Goal: Task Accomplishment & Management: Manage account settings

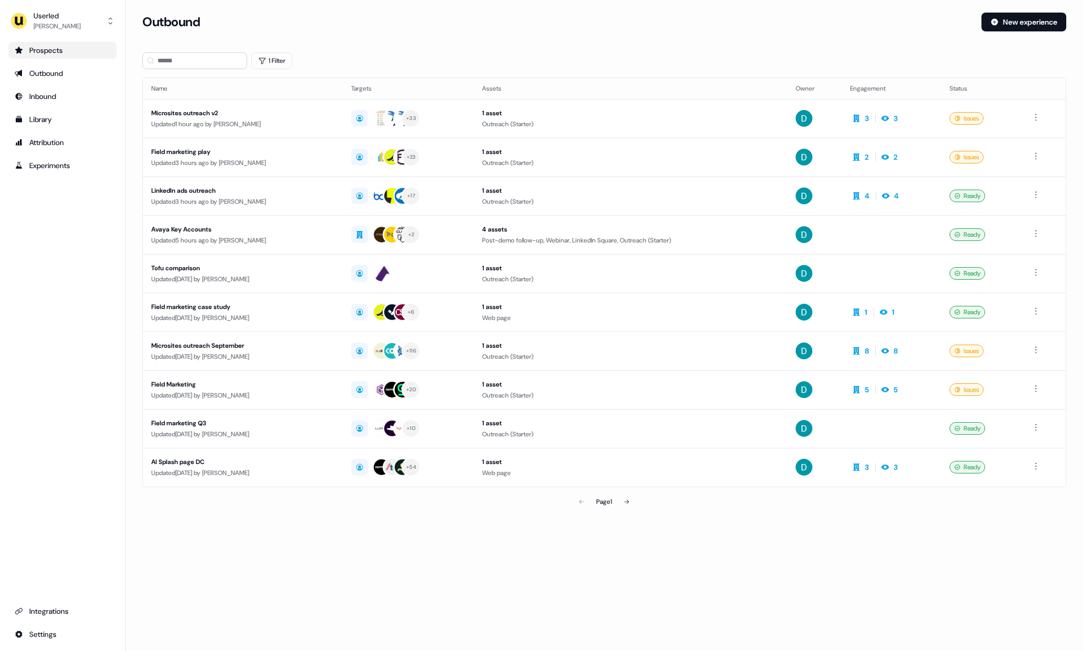
click at [105, 53] on div "Prospects" at bounding box center [63, 50] width 96 height 10
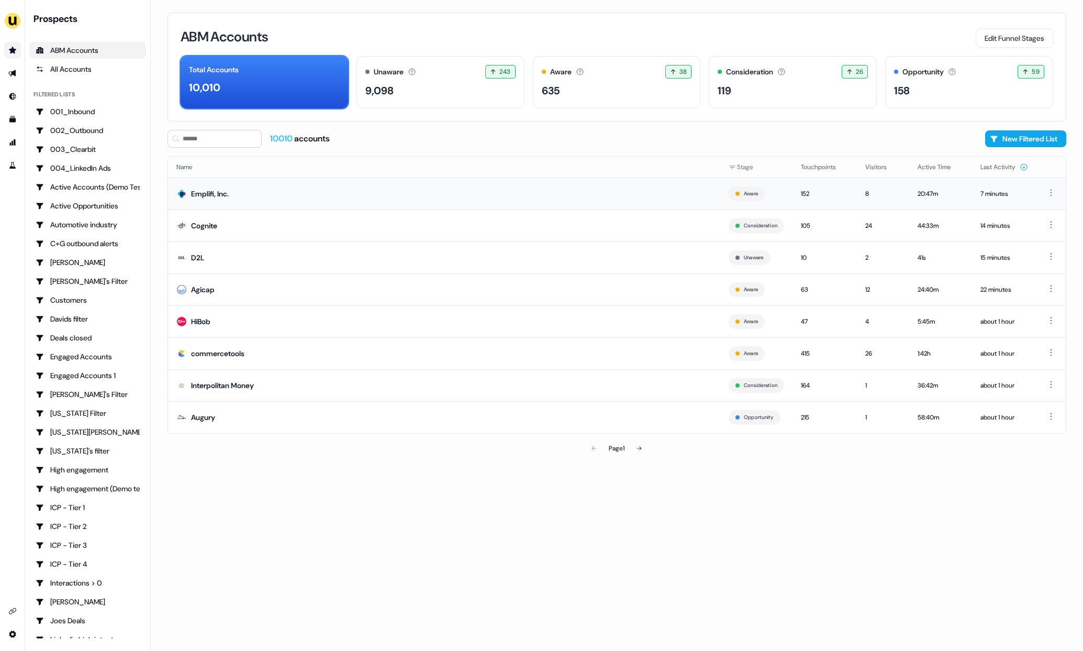
click at [293, 204] on td "Emplifi, Inc." at bounding box center [444, 193] width 552 height 32
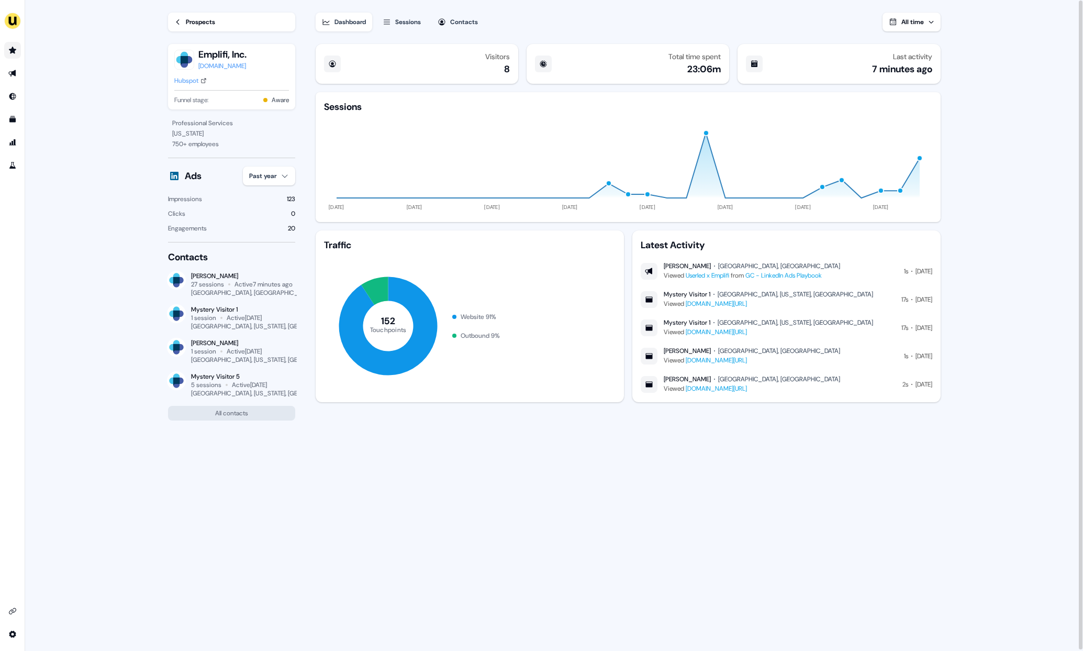
click at [404, 24] on div "Sessions" at bounding box center [408, 22] width 26 height 10
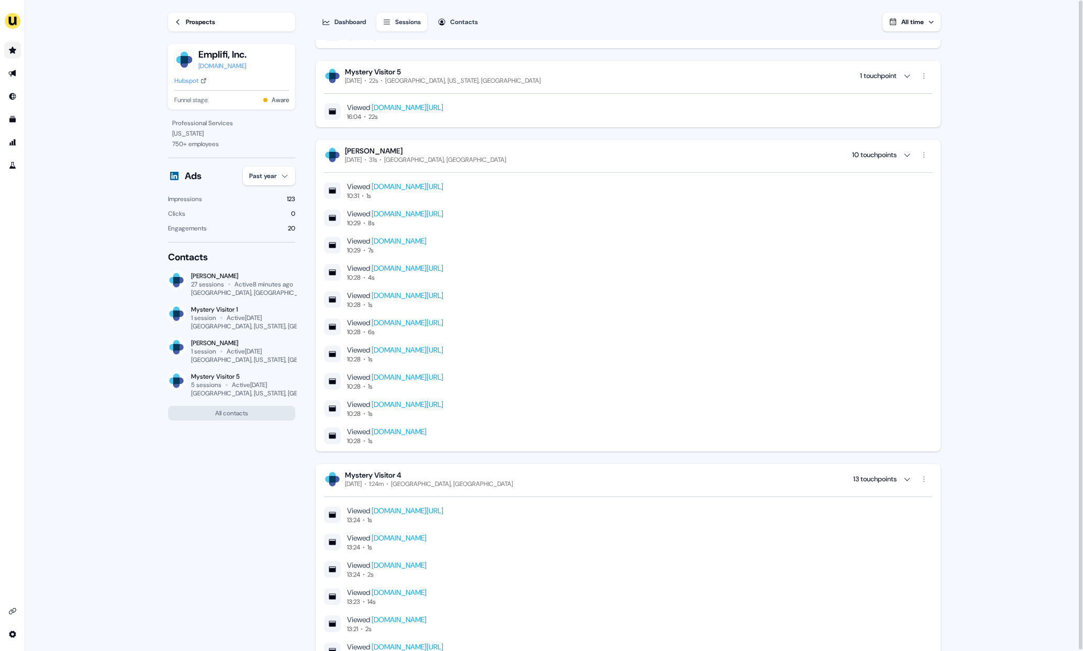
scroll to position [2432, 0]
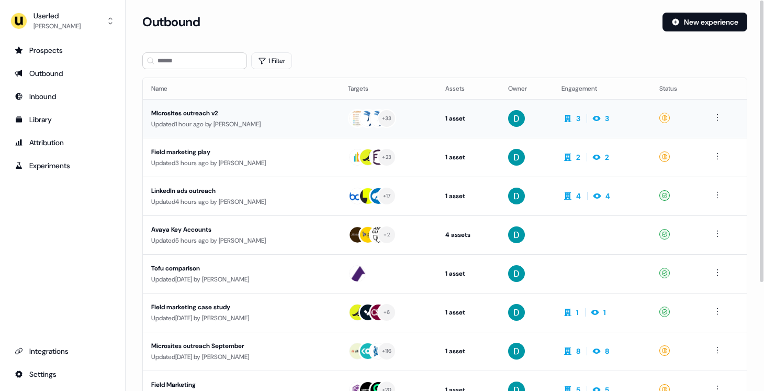
click at [240, 119] on div "Updated 1 hour ago by David Cruickshank" at bounding box center [241, 124] width 180 height 10
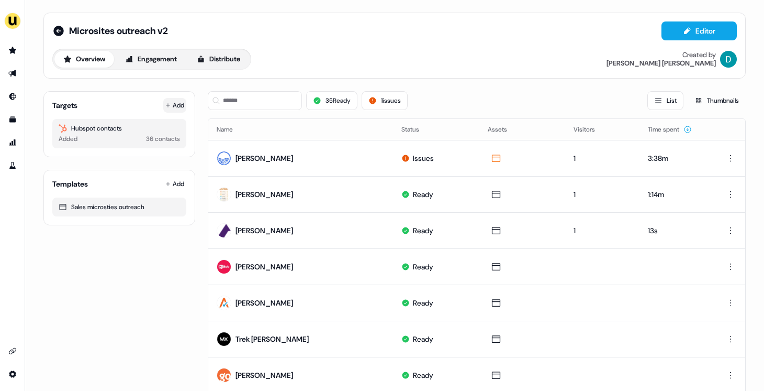
click at [172, 101] on button "Add" at bounding box center [174, 105] width 23 height 15
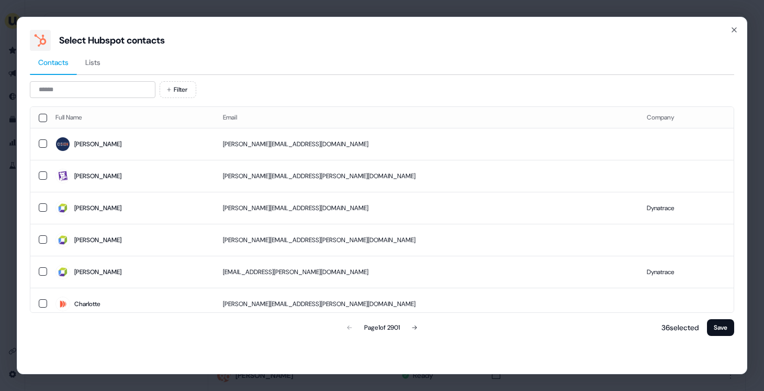
click at [90, 98] on div "Filter Full Name Email Company Faye faye.zhang@cision.com Jeff jeff.briggs@data…" at bounding box center [382, 209] width 705 height 257
click at [103, 94] on input at bounding box center [93, 89] width 126 height 17
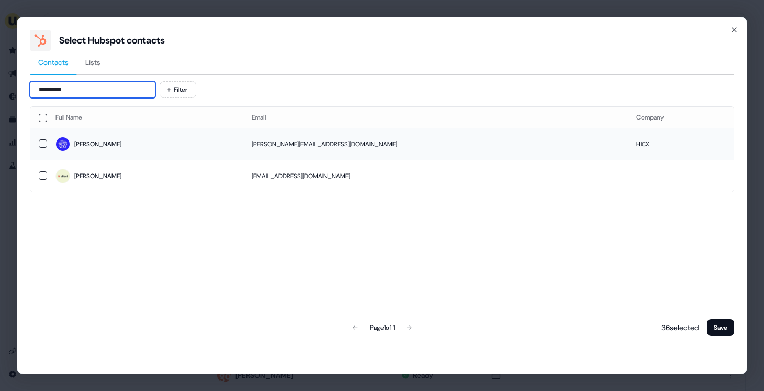
type input "*********"
click at [362, 128] on td "lara.gracis@hicx.com" at bounding box center [435, 144] width 385 height 32
click at [367, 142] on td "lara.gracis@hicx.com" at bounding box center [435, 144] width 385 height 32
click at [364, 181] on td "lara.gracis@zilliant.com" at bounding box center [435, 176] width 385 height 32
click at [736, 329] on div "Select Hubspot contacts Contacts Lists ********* Filter Full Name Email Company…" at bounding box center [382, 195] width 731 height 357
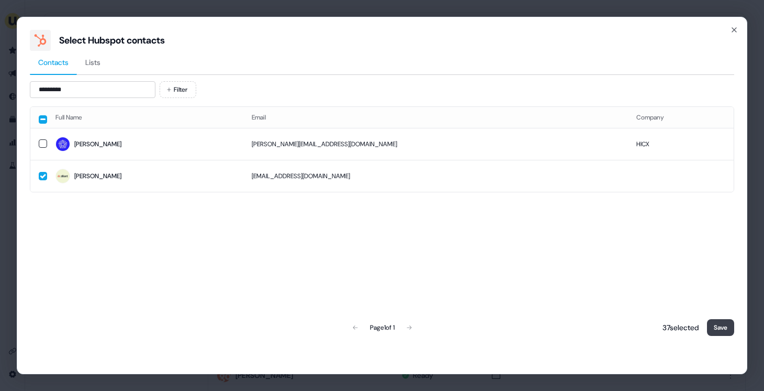
click at [720, 325] on button "Save" at bounding box center [720, 327] width 27 height 17
click at [723, 329] on button "Save" at bounding box center [720, 327] width 27 height 17
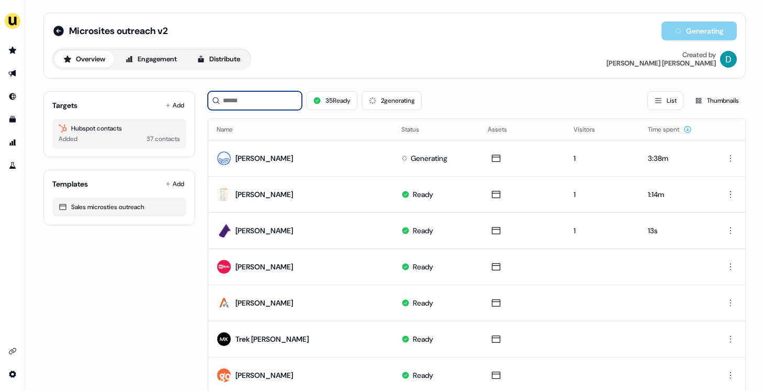
click at [276, 105] on input at bounding box center [255, 100] width 94 height 19
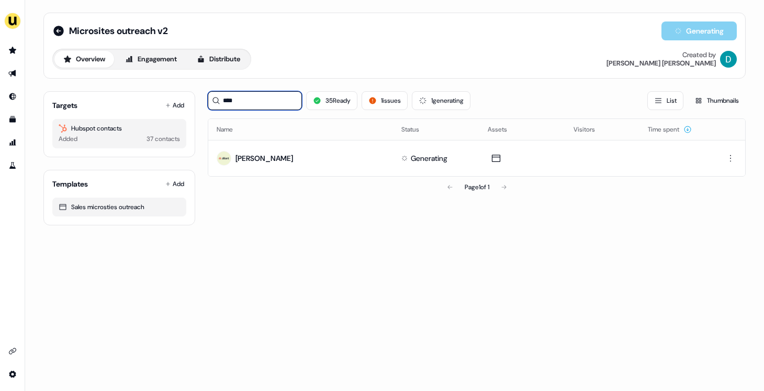
type input "****"
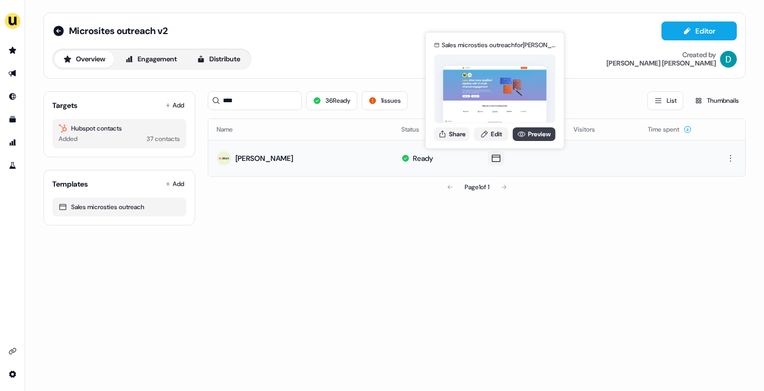
click at [522, 137] on icon at bounding box center [522, 134] width 8 height 8
click at [490, 126] on div "Sales microsties outreach for Lara Gracis Share Edit Preview" at bounding box center [495, 90] width 126 height 109
click at [492, 134] on link "Edit" at bounding box center [491, 134] width 35 height 14
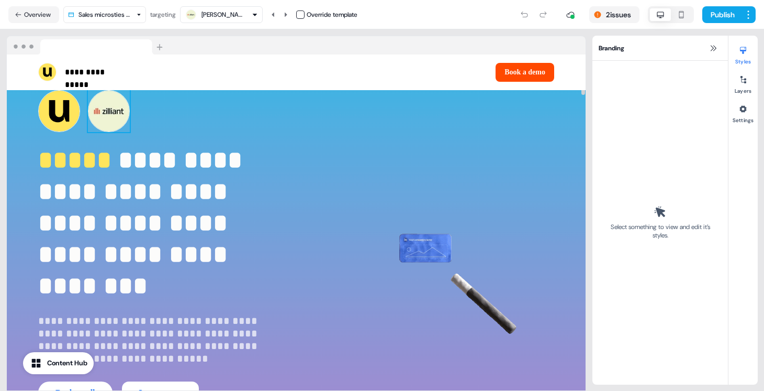
click at [107, 108] on img at bounding box center [109, 111] width 42 height 42
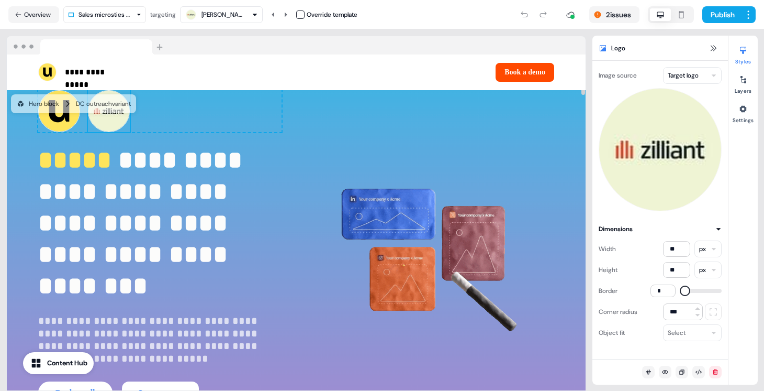
click at [301, 15] on button "button" at bounding box center [300, 14] width 8 height 8
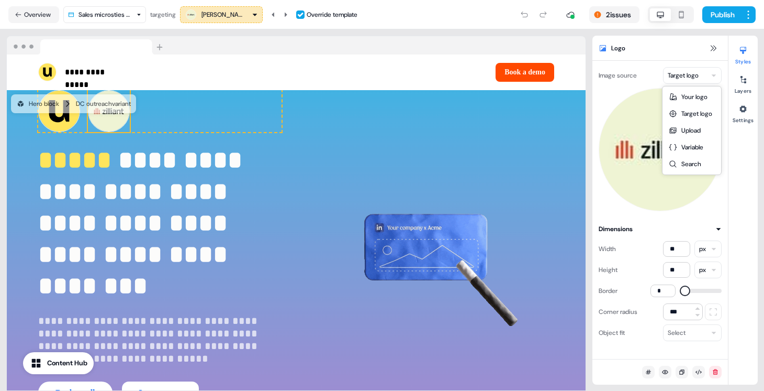
click at [692, 82] on body "**********" at bounding box center [382, 195] width 764 height 391
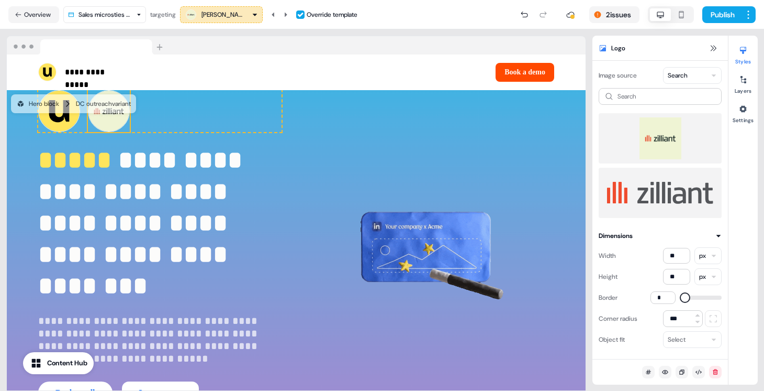
click at [655, 147] on img at bounding box center [660, 138] width 106 height 42
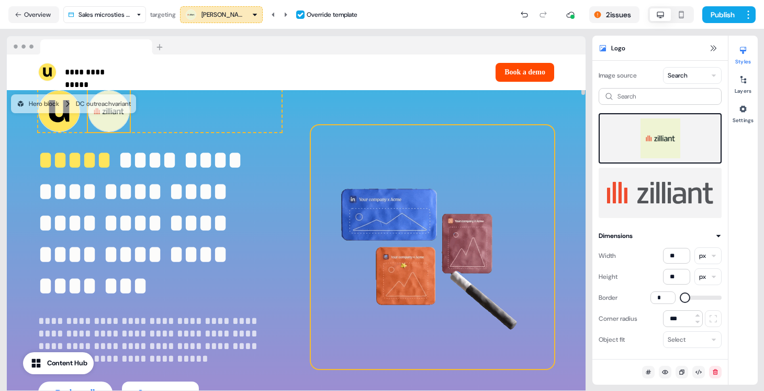
scroll to position [180, 0]
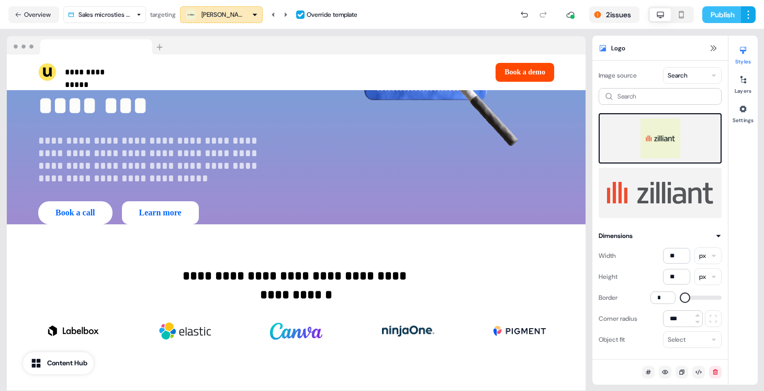
click at [721, 17] on button "Publish" at bounding box center [722, 14] width 39 height 17
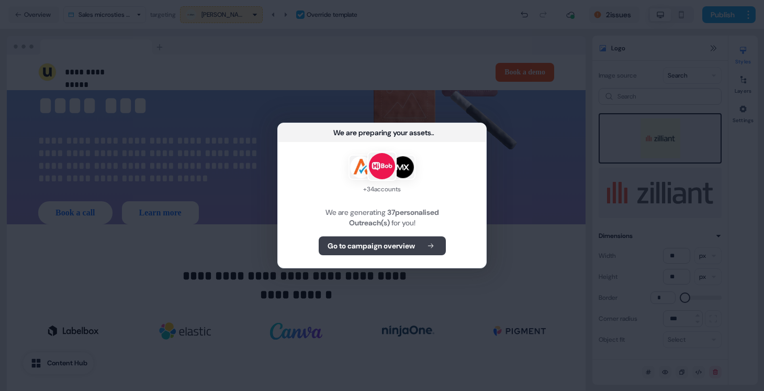
click at [357, 246] on b "Go to campaign overview" at bounding box center [371, 245] width 87 height 10
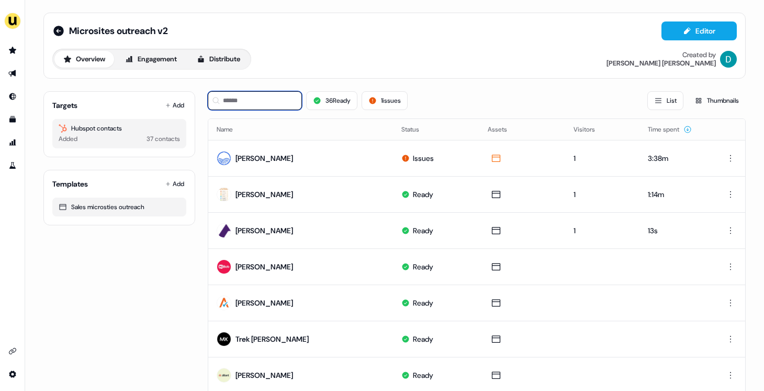
click at [286, 98] on input at bounding box center [255, 100] width 94 height 19
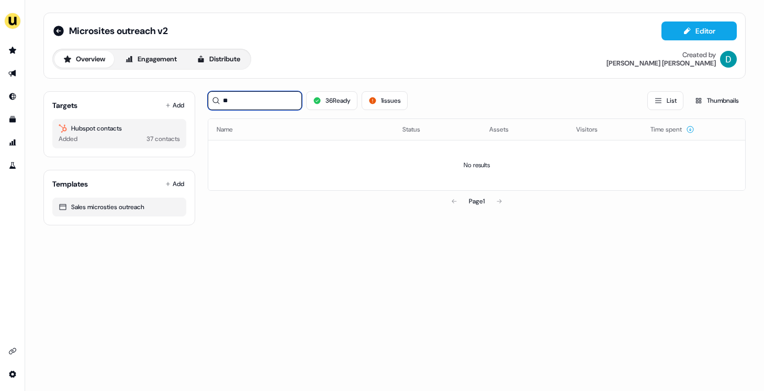
type input "*"
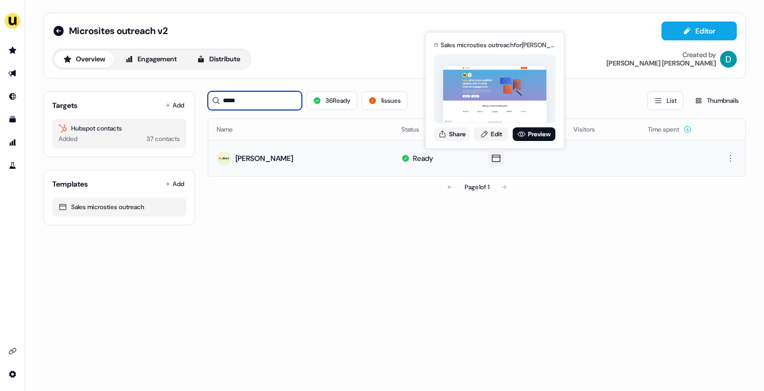
type input "****"
click at [451, 142] on div "Sales microsties outreach for Lara Gracis (overridden) Share Edit Preview" at bounding box center [495, 90] width 126 height 109
click at [450, 138] on button "Share" at bounding box center [453, 134] width 36 height 14
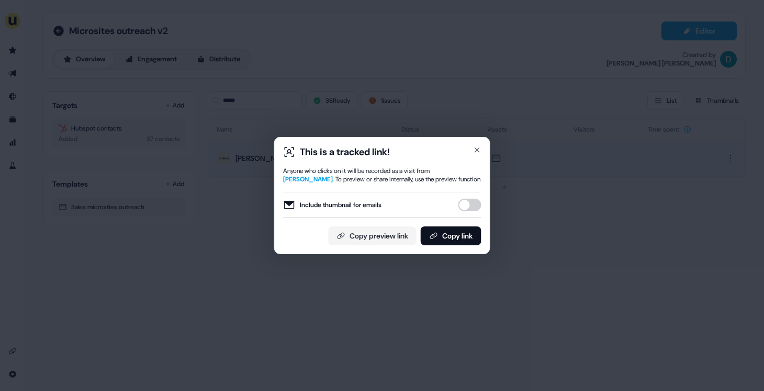
click at [464, 197] on div "Include thumbnail for emails" at bounding box center [382, 205] width 198 height 26
click at [464, 206] on button "Include thumbnail for emails" at bounding box center [470, 204] width 23 height 13
click at [468, 241] on button "Copy link" at bounding box center [451, 235] width 61 height 19
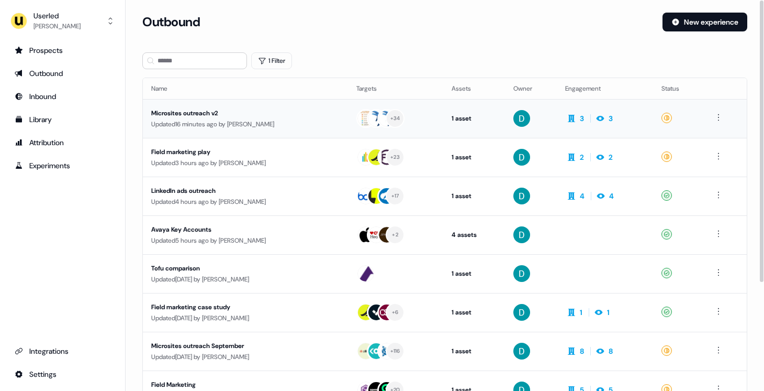
click at [279, 120] on div "Updated 16 minutes ago by [PERSON_NAME]" at bounding box center [245, 124] width 188 height 10
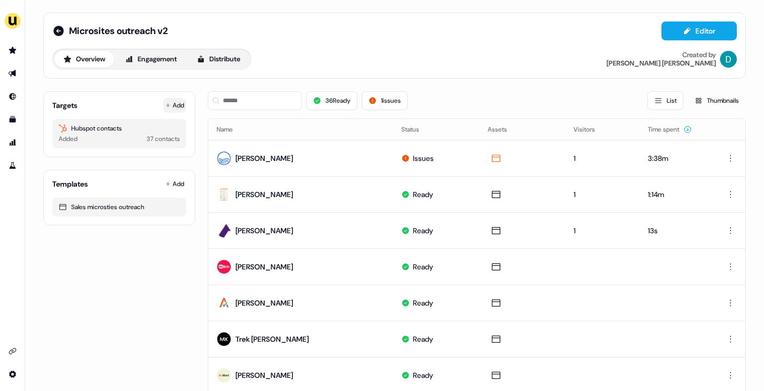
click at [170, 105] on button "Add" at bounding box center [174, 105] width 23 height 15
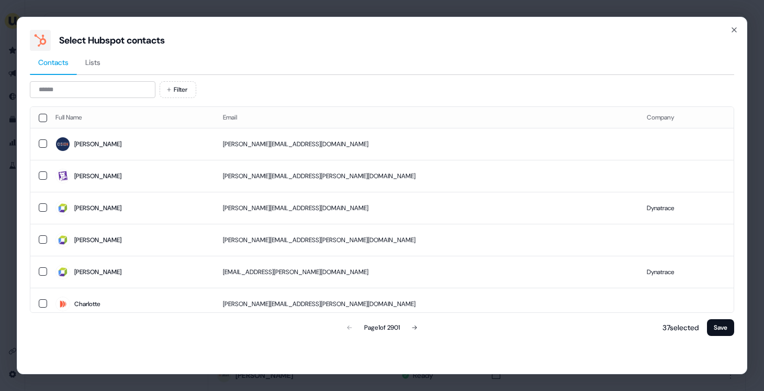
click at [109, 98] on div "Filter Full Name Email Company Faye faye.zhang@cision.com Jeff jeff.briggs@data…" at bounding box center [382, 209] width 705 height 257
click at [101, 87] on input at bounding box center [93, 89] width 126 height 17
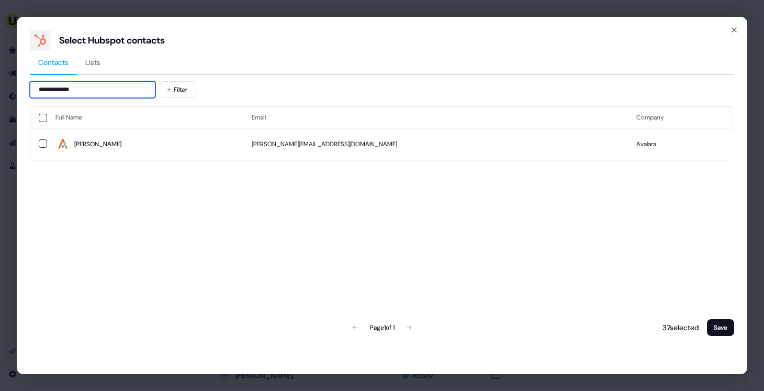
type input "**********"
click at [452, 162] on div "Full Name Email Company Jennifer jennifer.onuzuruike@avalara.com Avalara Page 1…" at bounding box center [382, 221] width 705 height 231
click at [442, 145] on td "jennifer.onuzuruike@avalara.com" at bounding box center [435, 144] width 385 height 32
click at [723, 326] on button "Save" at bounding box center [720, 327] width 27 height 17
click at [717, 332] on button "Save" at bounding box center [720, 327] width 27 height 17
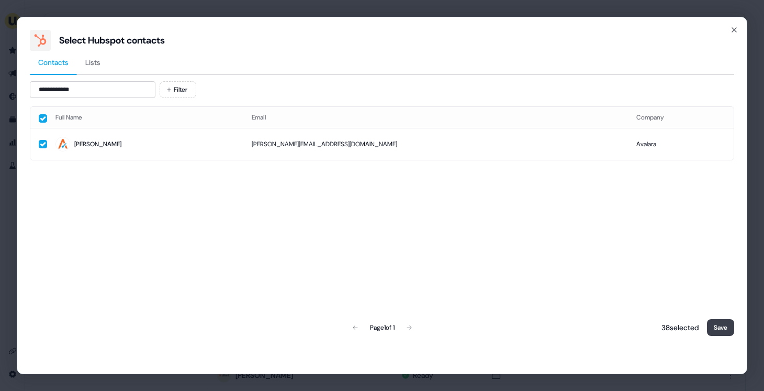
click at [717, 332] on button "Save" at bounding box center [720, 327] width 27 height 17
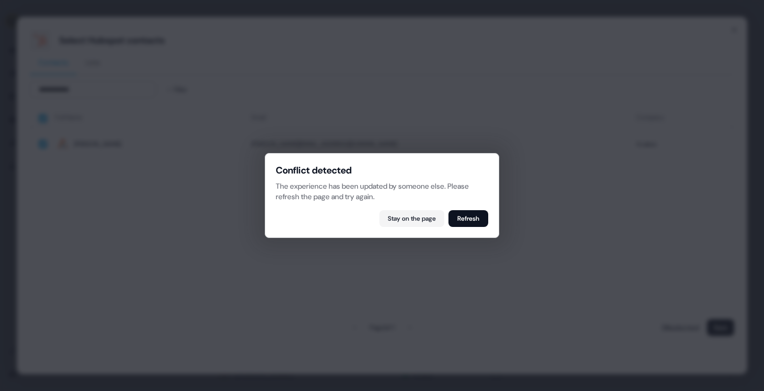
click at [464, 227] on div "Conflict detected The experience has been updated by someone else. Please refre…" at bounding box center [382, 195] width 235 height 85
click at [463, 220] on button "Refresh" at bounding box center [469, 218] width 40 height 17
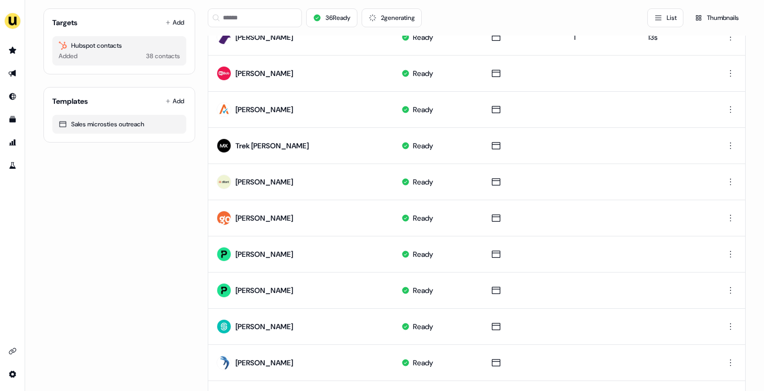
scroll to position [3, 0]
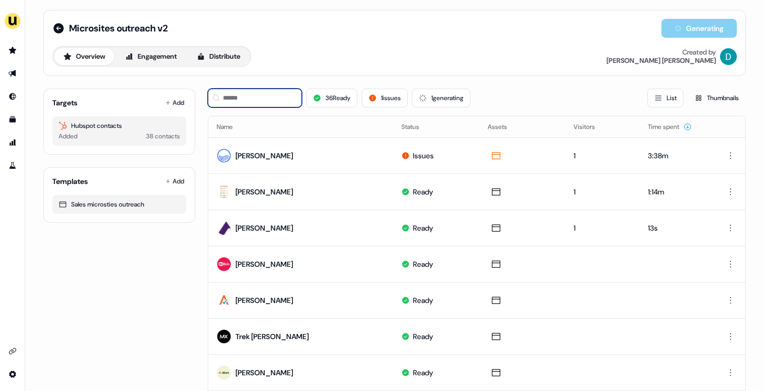
click at [256, 98] on input at bounding box center [255, 97] width 94 height 19
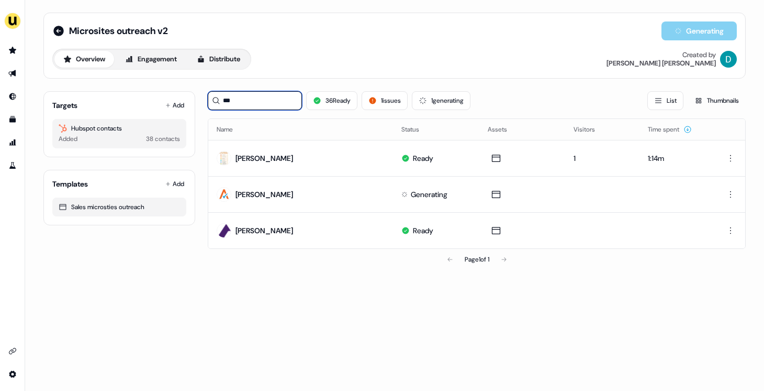
scroll to position [0, 0]
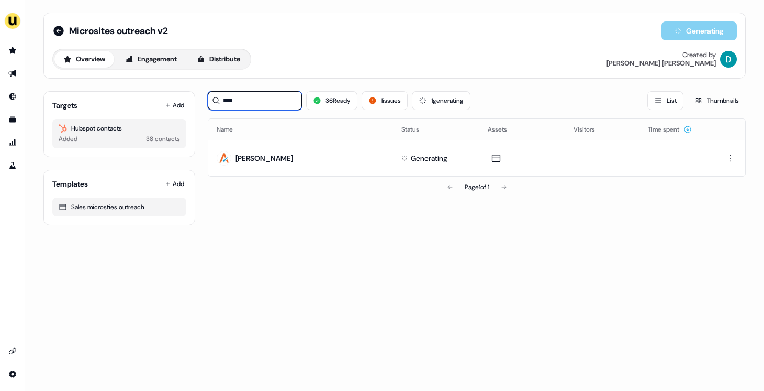
type input "****"
